Goal: Use online tool/utility: Utilize a website feature to perform a specific function

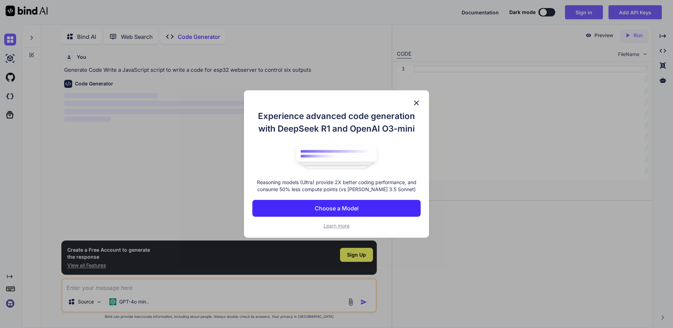
click at [412, 99] on img at bounding box center [416, 103] width 8 height 8
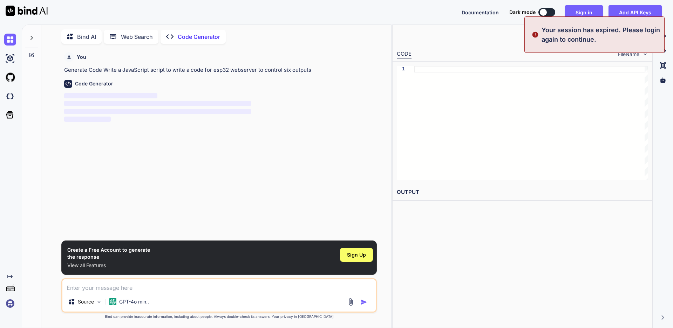
click at [497, 127] on div at bounding box center [531, 123] width 234 height 114
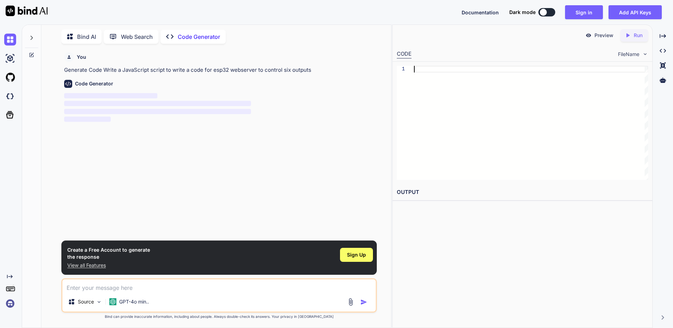
click at [80, 36] on p "Bind AI" at bounding box center [86, 37] width 19 height 8
click at [130, 33] on p "Web Search" at bounding box center [137, 37] width 32 height 8
click at [192, 39] on p "Code Generator" at bounding box center [199, 37] width 42 height 8
type textarea "x"
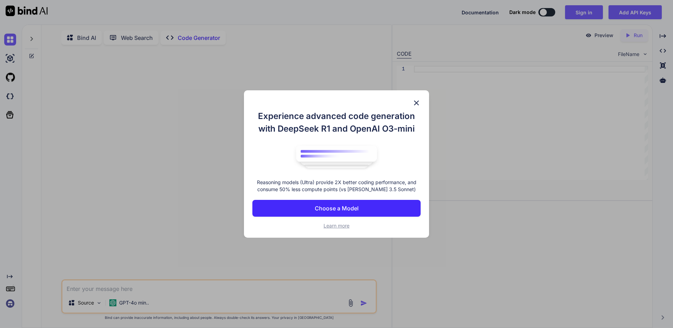
click at [299, 213] on button "Choose a Model" at bounding box center [336, 208] width 168 height 17
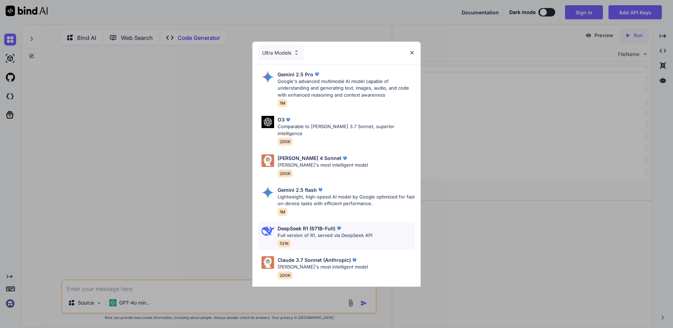
click at [313, 232] on p "Full version of R1, served via DeepSeek API" at bounding box center [325, 235] width 95 height 7
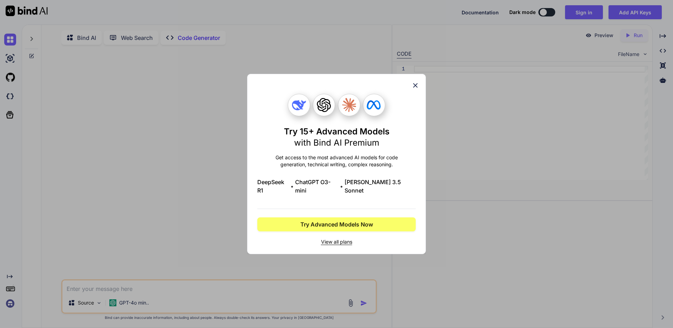
click at [414, 88] on icon at bounding box center [416, 86] width 8 height 8
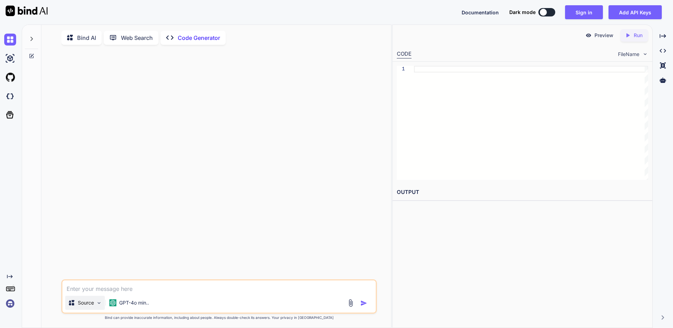
click at [99, 305] on img at bounding box center [99, 303] width 6 height 6
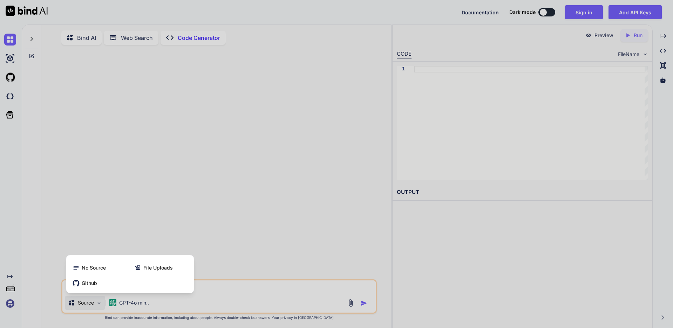
click at [125, 307] on div at bounding box center [336, 164] width 673 height 328
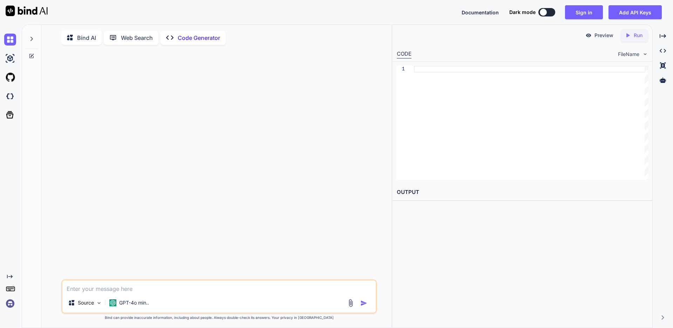
click at [125, 307] on p "GPT-4o min.." at bounding box center [134, 303] width 30 height 7
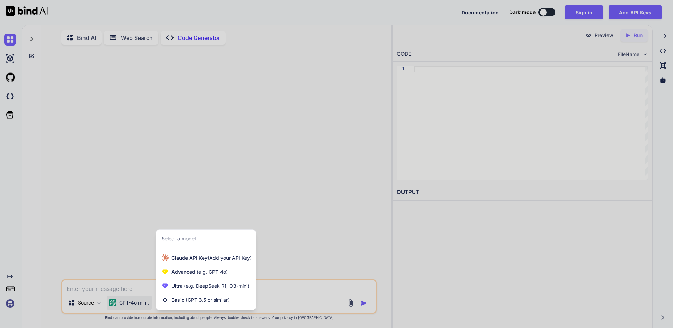
click at [244, 161] on div at bounding box center [336, 164] width 673 height 328
type textarea "x"
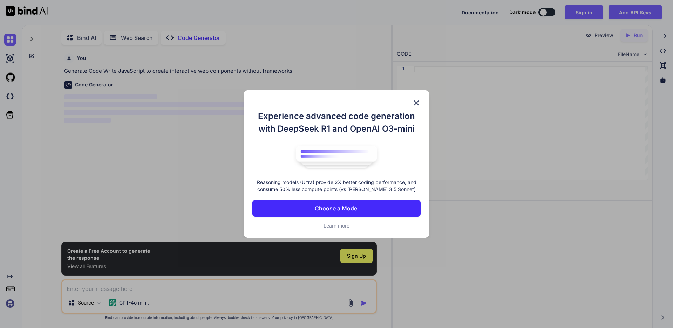
click at [334, 213] on p "Choose a Model" at bounding box center [337, 208] width 44 height 8
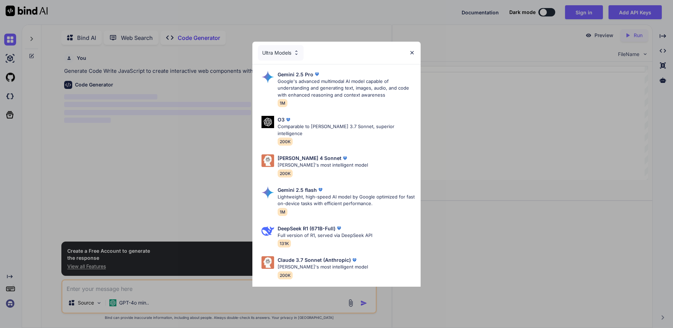
scroll to position [3, 0]
click at [414, 51] on img at bounding box center [412, 53] width 6 height 6
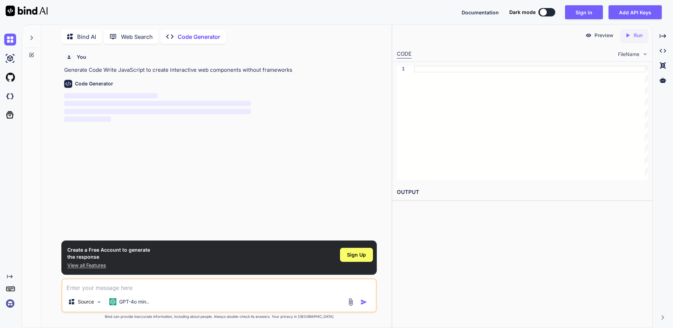
type textarea "x"
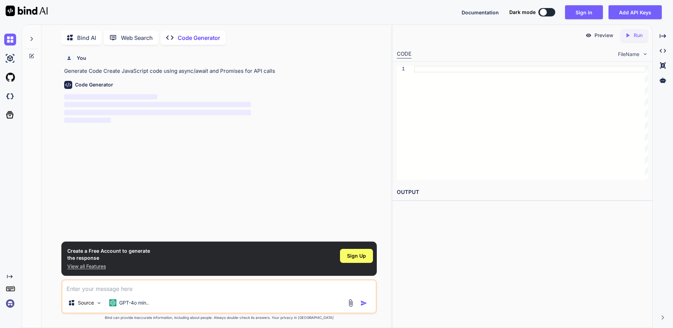
scroll to position [3, 0]
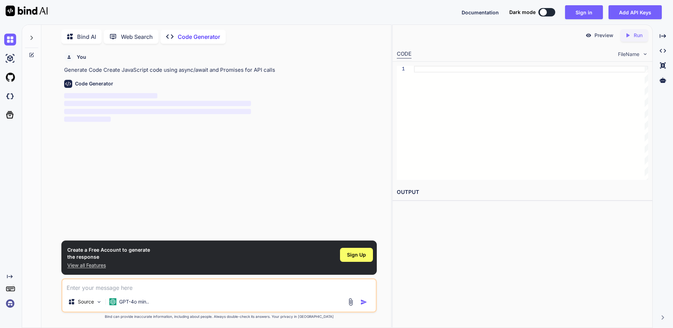
type textarea "x"
